Goal: Find specific page/section: Find specific page/section

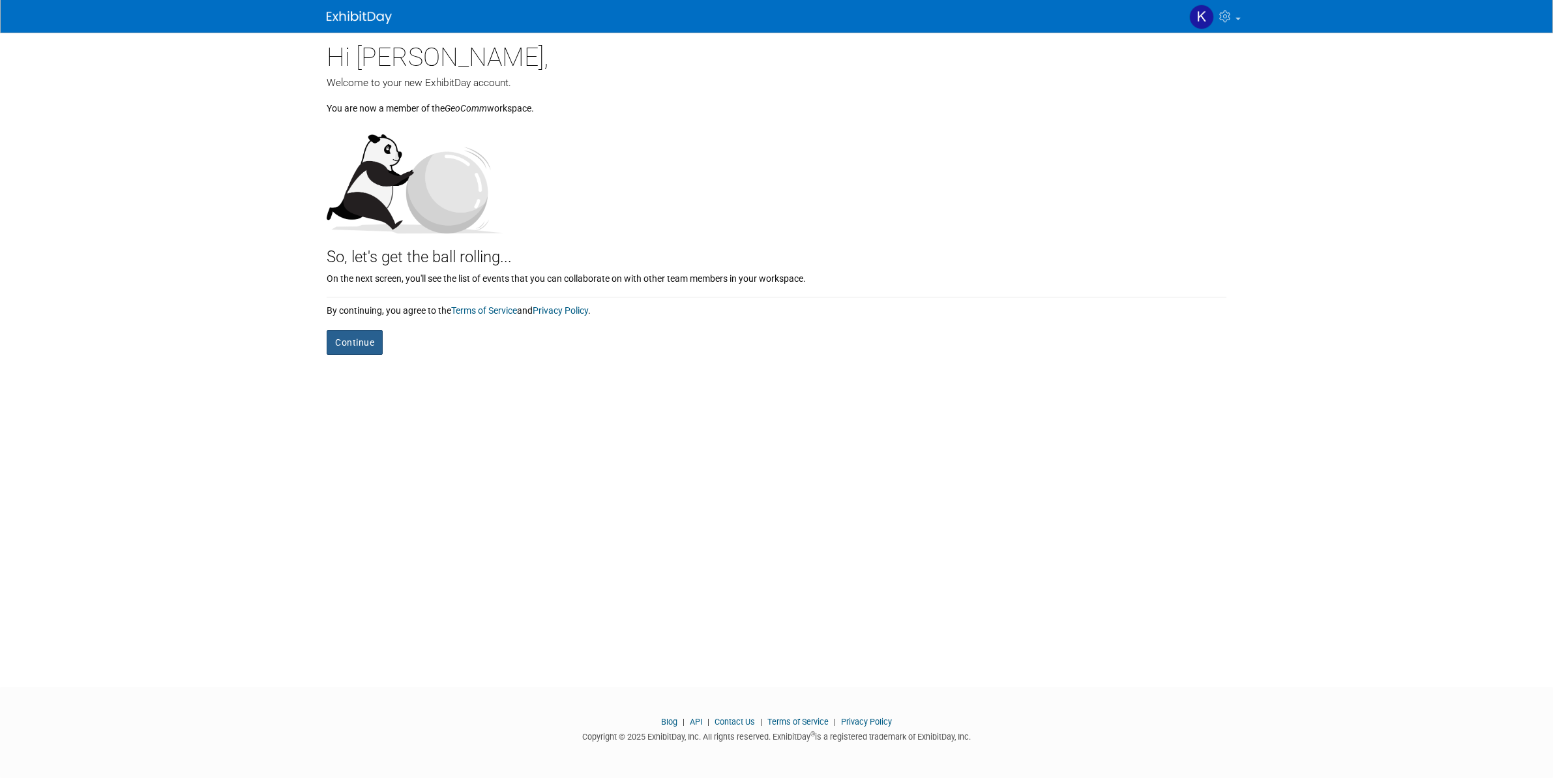
click at [355, 343] on button "Continue" at bounding box center [354, 343] width 56 height 25
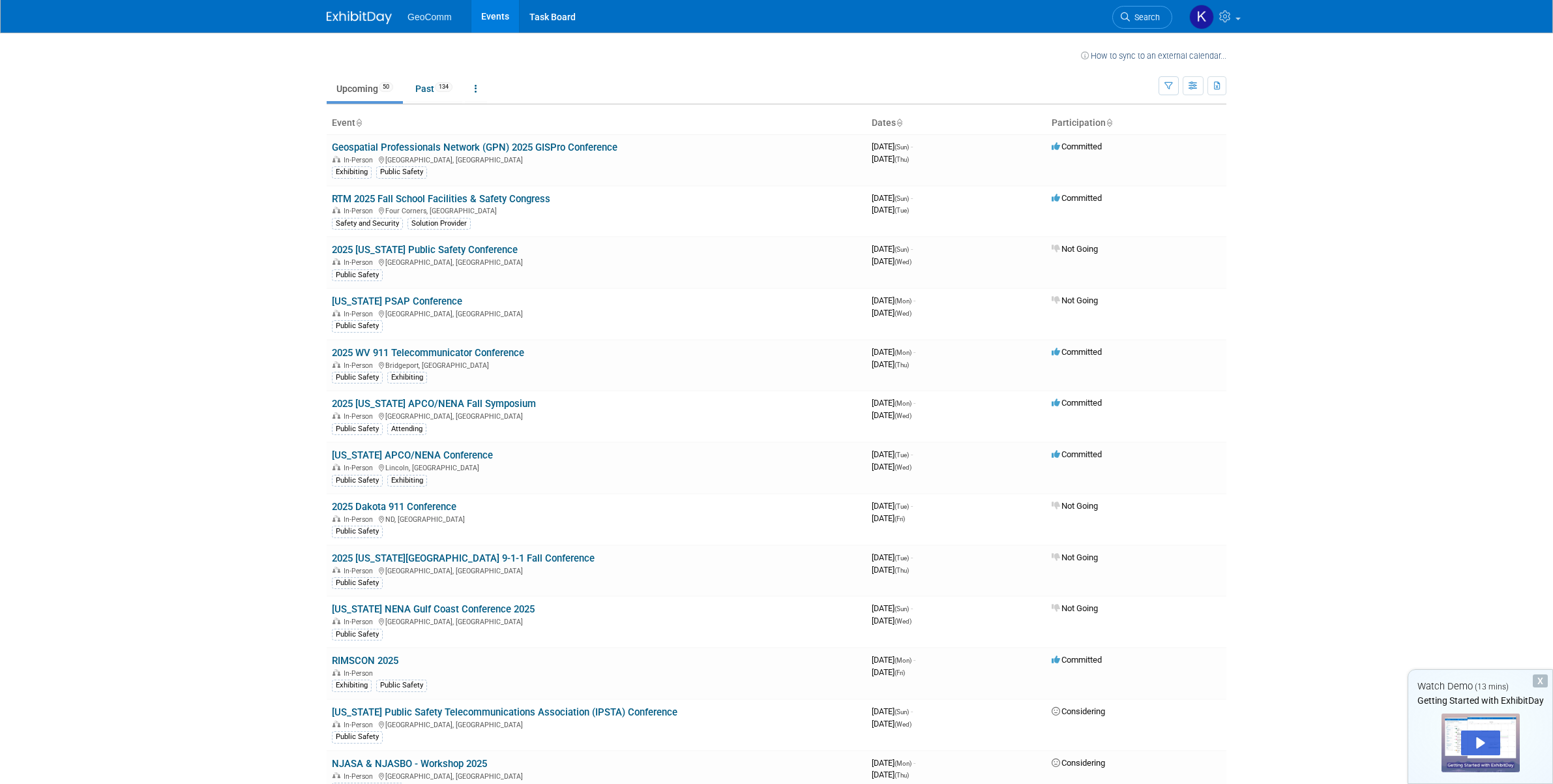
click at [371, 16] on img at bounding box center [359, 18] width 65 height 13
